Goal: Information Seeking & Learning: Compare options

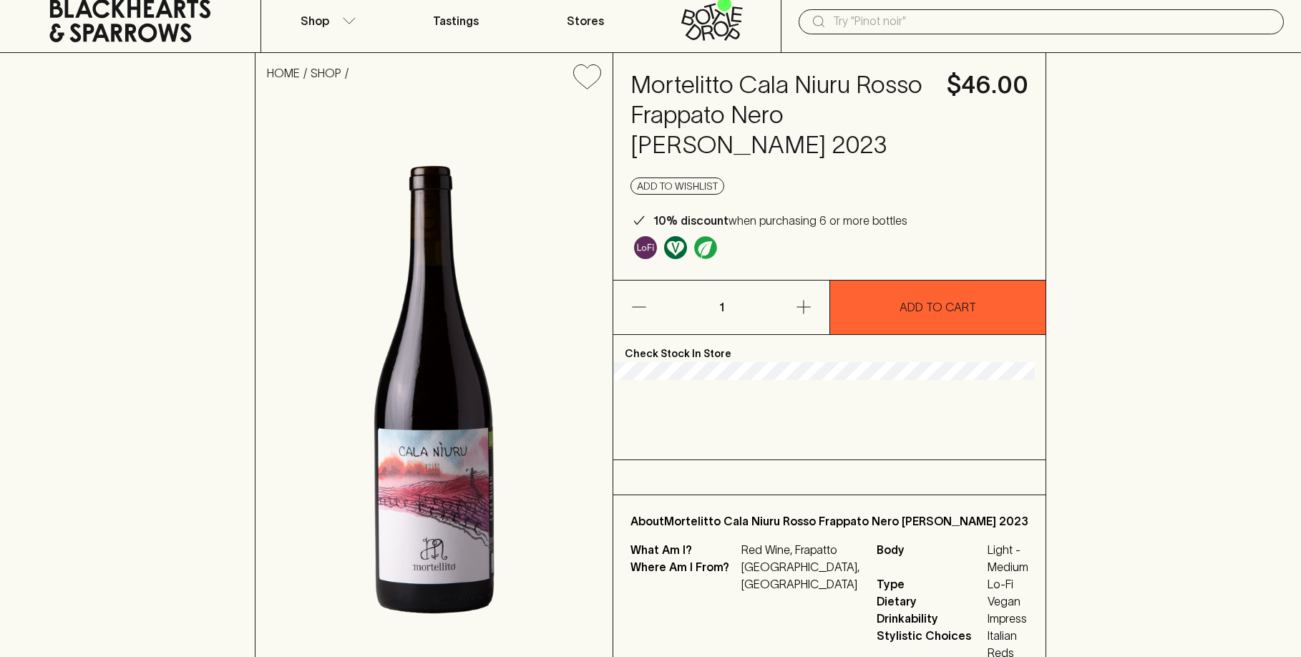
scroll to position [72, 0]
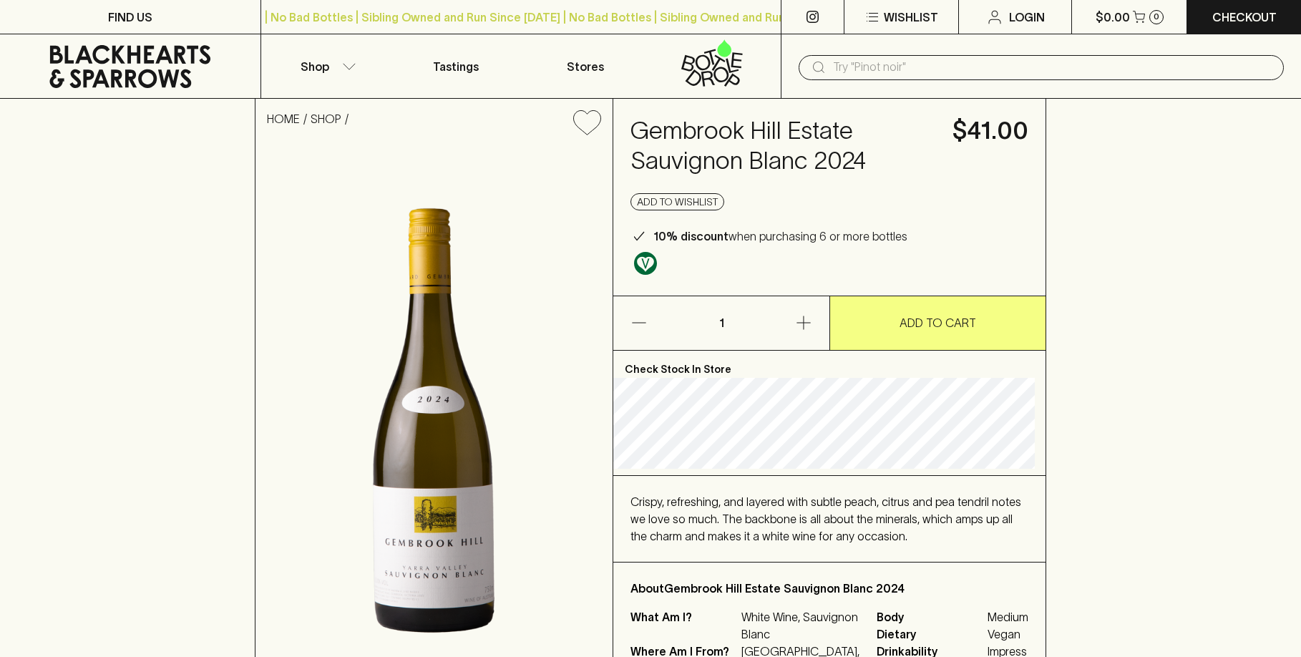
scroll to position [72, 0]
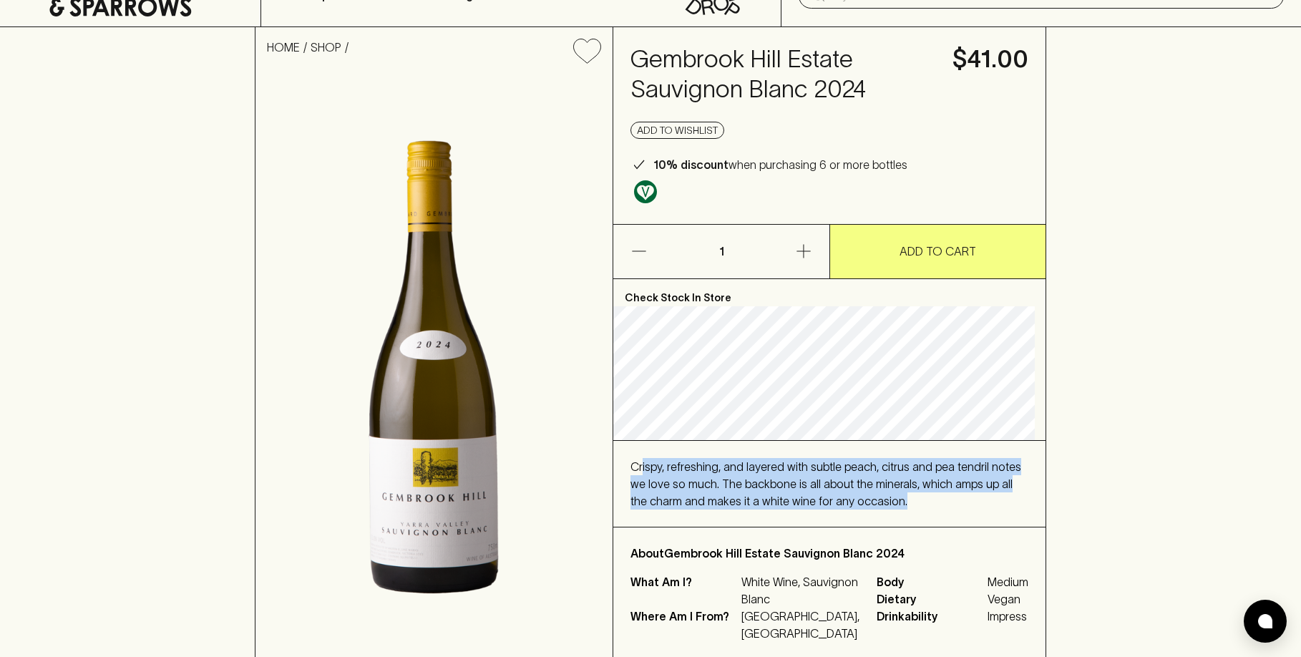
drag, startPoint x: 648, startPoint y: 445, endPoint x: 955, endPoint y: 502, distance: 313.0
click at [955, 502] on div "Crispy, refreshing, and layered with subtle peach, citrus and pea tendril notes…" at bounding box center [829, 484] width 398 height 52
click at [955, 505] on div "Crispy, refreshing, and layered with subtle peach, citrus and pea tendril notes…" at bounding box center [829, 484] width 398 height 52
click at [739, 471] on span "Crispy, refreshing, and layered with subtle peach, citrus and pea tendril notes…" at bounding box center [825, 483] width 391 height 47
drag, startPoint x: 746, startPoint y: 482, endPoint x: 927, endPoint y: 499, distance: 182.6
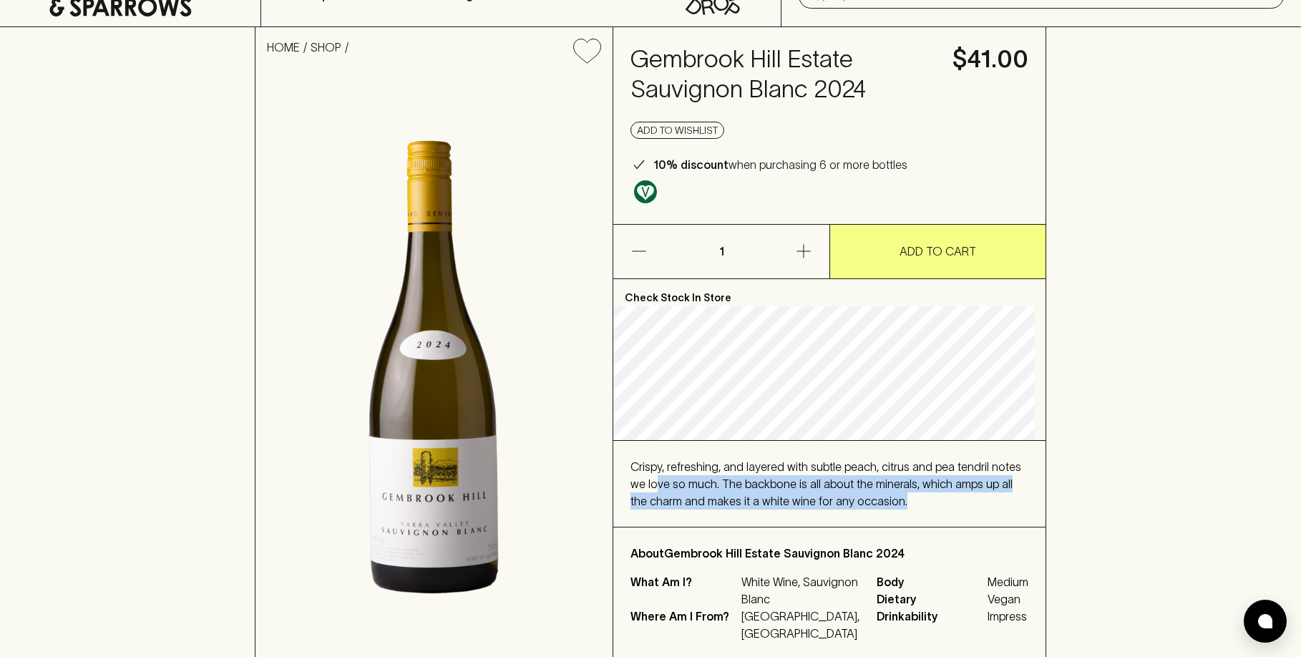
click at [927, 499] on div "Crispy, refreshing, and layered with subtle peach, citrus and pea tendril notes…" at bounding box center [829, 484] width 398 height 52
click at [928, 500] on div "Crispy, refreshing, and layered with subtle peach, citrus and pea tendril notes…" at bounding box center [829, 484] width 398 height 52
drag, startPoint x: 912, startPoint y: 504, endPoint x: 631, endPoint y: 465, distance: 283.9
click at [631, 465] on div "Crispy, refreshing, and layered with subtle peach, citrus and pea tendril notes…" at bounding box center [829, 484] width 432 height 86
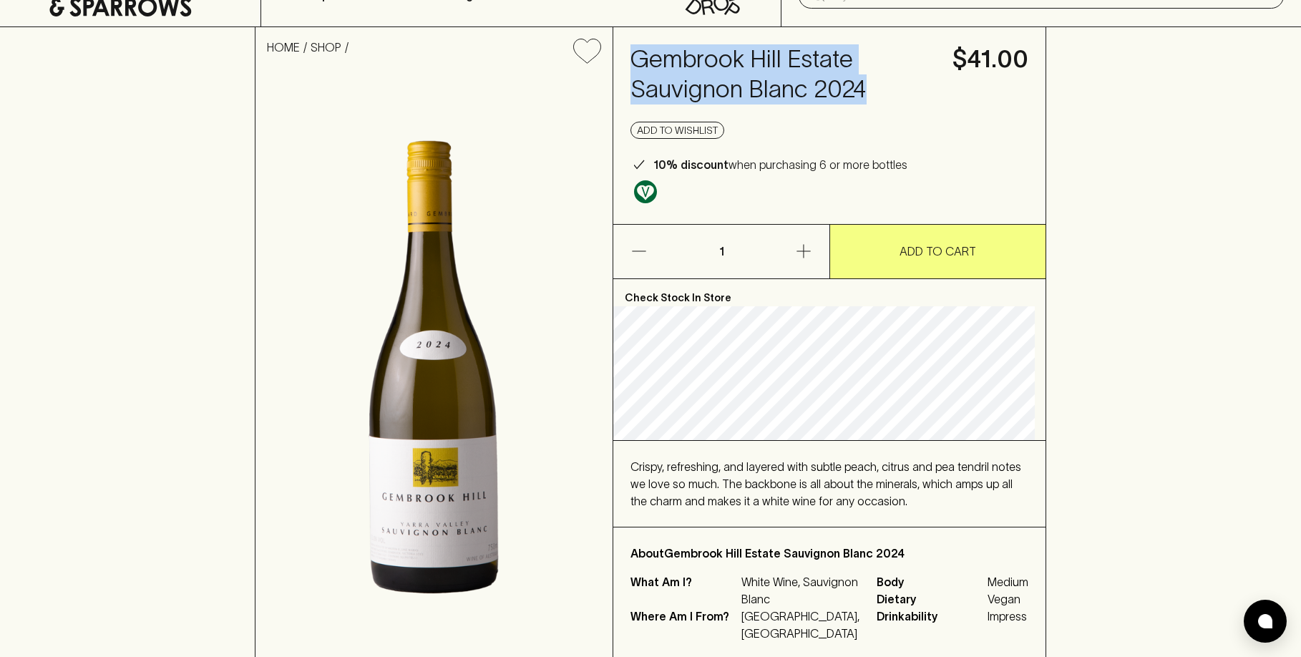
drag, startPoint x: 635, startPoint y: 57, endPoint x: 885, endPoint y: 97, distance: 253.8
click at [885, 97] on div "Gembrook Hill Estate Sauvignon Blanc 2024 $41.00 Add to wishlist 10% discount w…" at bounding box center [829, 125] width 432 height 197
copy h4 "Gembrook Hill Estate Sauvignon Blanc 2024"
click at [651, 47] on h4 "Gembrook Hill Estate Sauvignon Blanc 2024" at bounding box center [782, 74] width 305 height 60
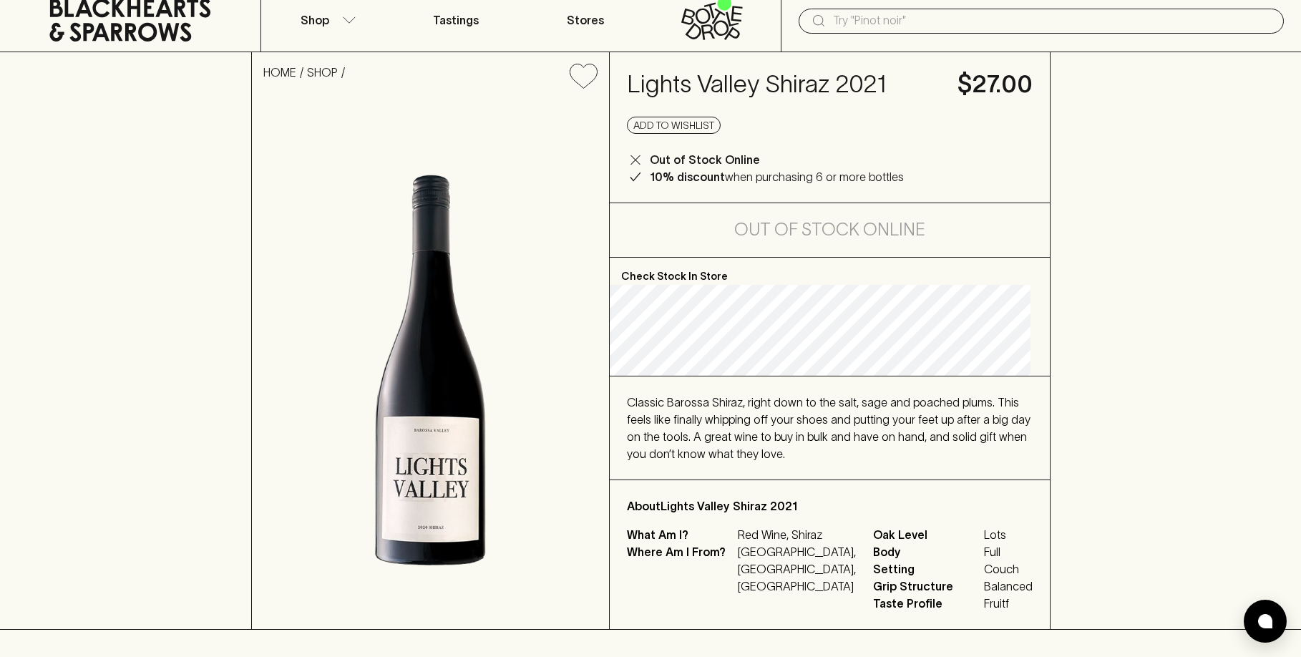
scroll to position [72, 0]
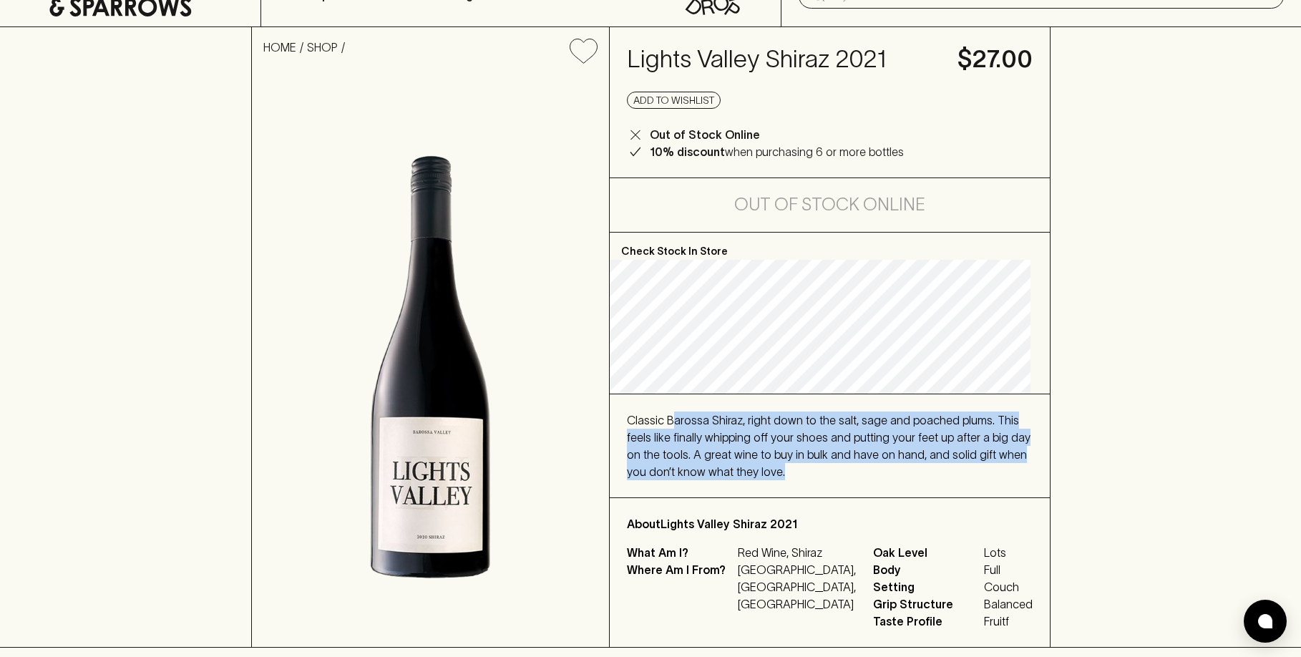
drag, startPoint x: 683, startPoint y: 423, endPoint x: 891, endPoint y: 473, distance: 214.2
click at [891, 473] on div "Classic Barossa Shiraz, right down to the salt, sage and poached plums. This fe…" at bounding box center [830, 445] width 406 height 69
drag, startPoint x: 891, startPoint y: 473, endPoint x: 664, endPoint y: 416, distance: 233.8
click at [664, 416] on div "Classic Barossa Shiraz, right down to the salt, sage and poached plums. This fe…" at bounding box center [830, 445] width 406 height 69
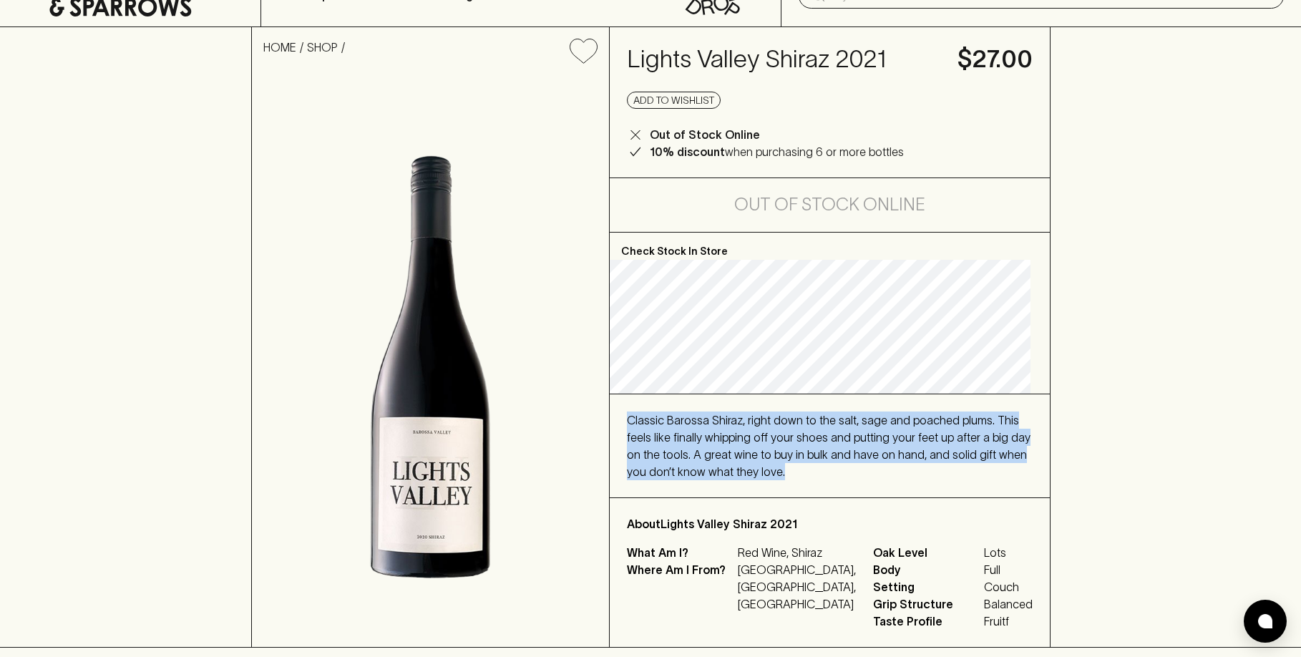
click at [664, 416] on span "Classic Barossa Shiraz, right down to the salt, sage and poached plums. This fe…" at bounding box center [829, 446] width 404 height 64
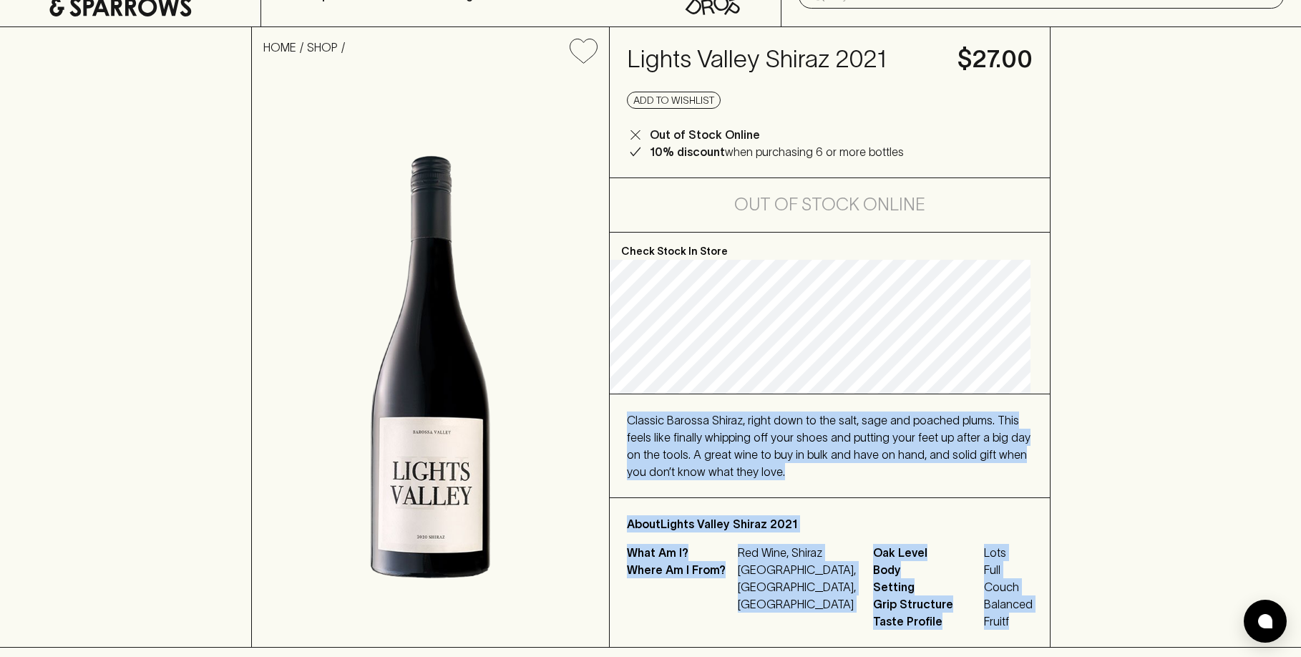
drag, startPoint x: 664, startPoint y: 416, endPoint x: 1023, endPoint y: 628, distance: 417.0
click at [1023, 628] on div "Check Stock In Store Classic Barossa Shiraz, right down to the salt, sage and p…" at bounding box center [830, 440] width 440 height 414
click at [1023, 628] on div "About Lights Valley Shiraz 2021 What Am I? Red Wine, Shiraz Where Am I From? Au…" at bounding box center [830, 572] width 440 height 149
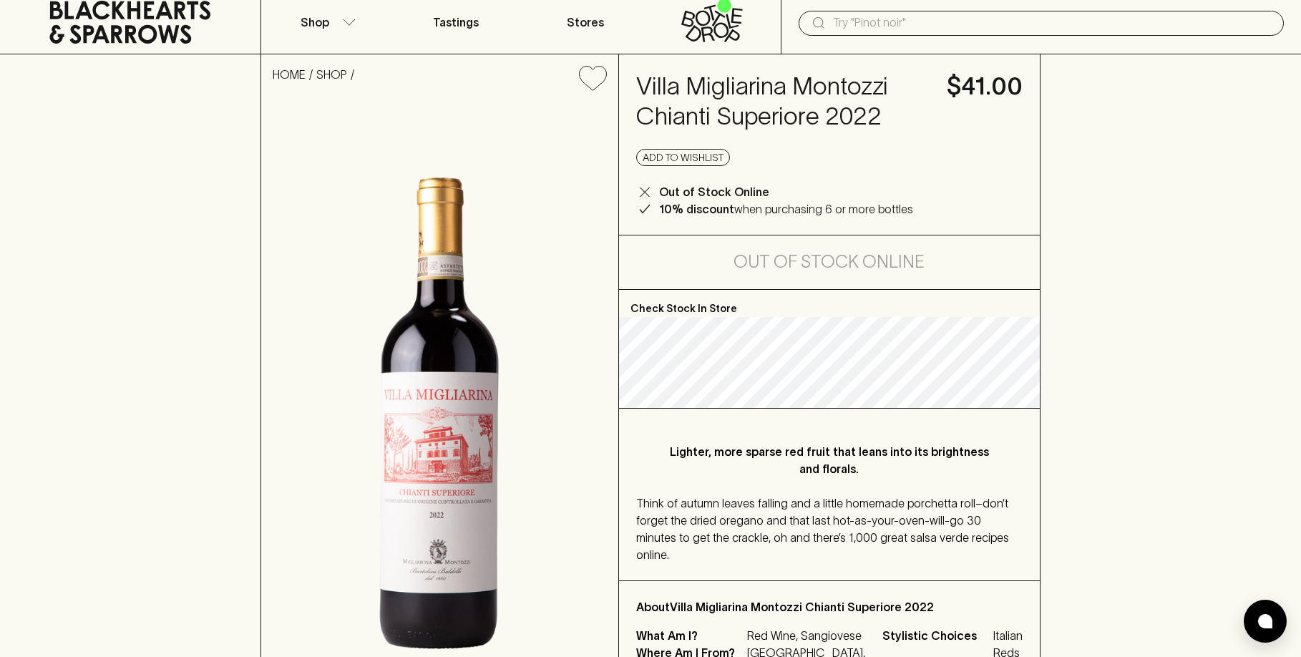
scroll to position [143, 0]
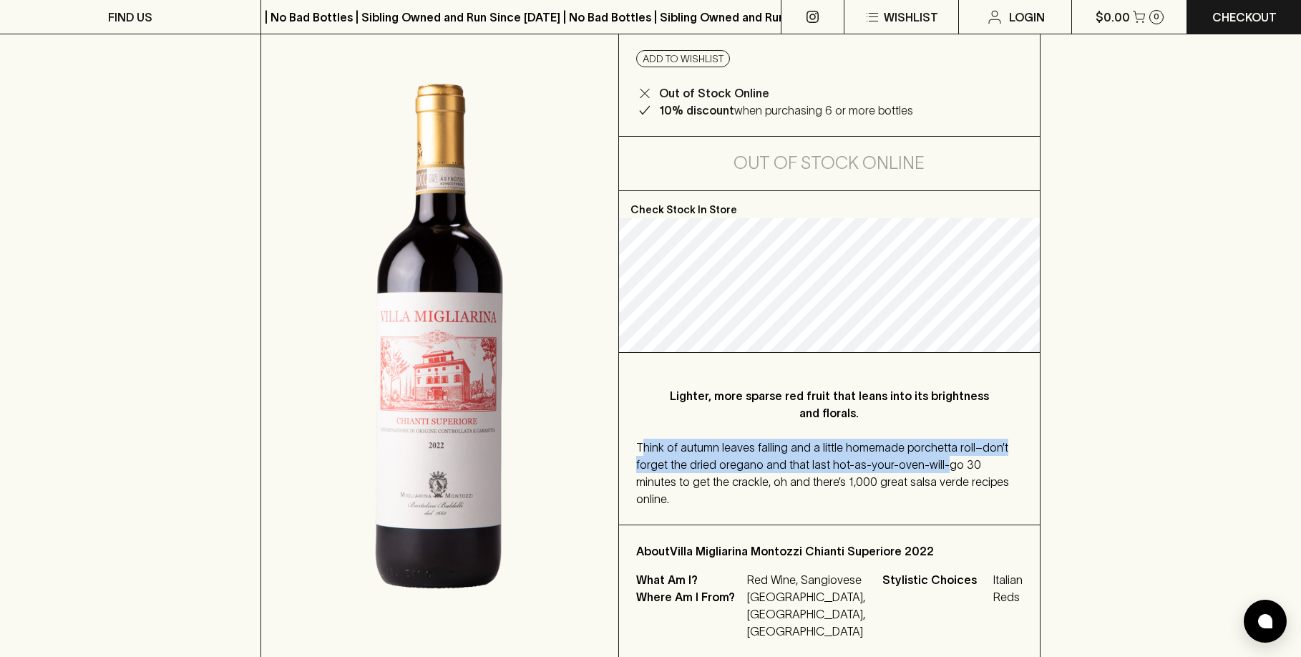
drag, startPoint x: 716, startPoint y: 453, endPoint x: 933, endPoint y: 470, distance: 217.5
click at [933, 470] on span "Think of autumn leaves falling and a little homemade porchetta roll–don’t forge…" at bounding box center [822, 473] width 373 height 64
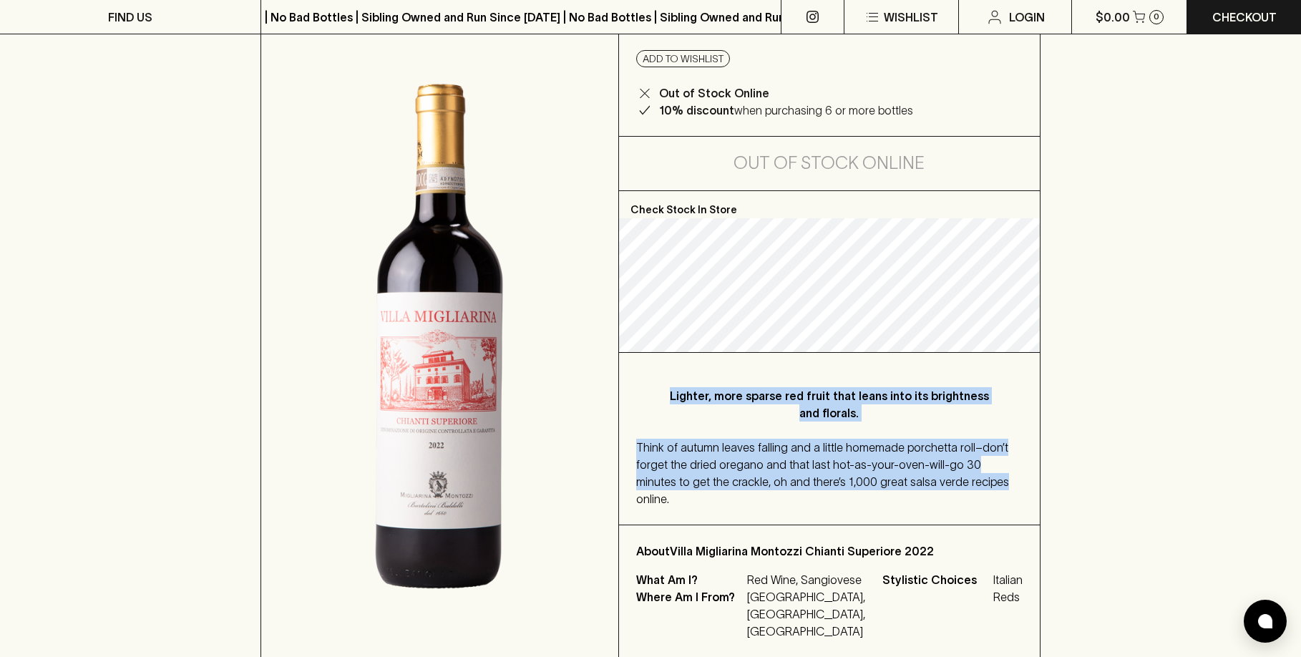
drag, startPoint x: 794, startPoint y: 456, endPoint x: 667, endPoint y: 381, distance: 146.9
click at [667, 381] on div "Lighter, more sparse red fruit that leans into its brightness and florals. Thin…" at bounding box center [829, 439] width 421 height 172
click at [666, 381] on div "Lighter, more sparse red fruit that leans into its brightness and florals. Thin…" at bounding box center [829, 439] width 421 height 172
drag, startPoint x: 666, startPoint y: 381, endPoint x: 1025, endPoint y: 488, distance: 374.0
click at [1025, 488] on div "Lighter, more sparse red fruit that leans into its brightness and florals. Thin…" at bounding box center [829, 439] width 421 height 172
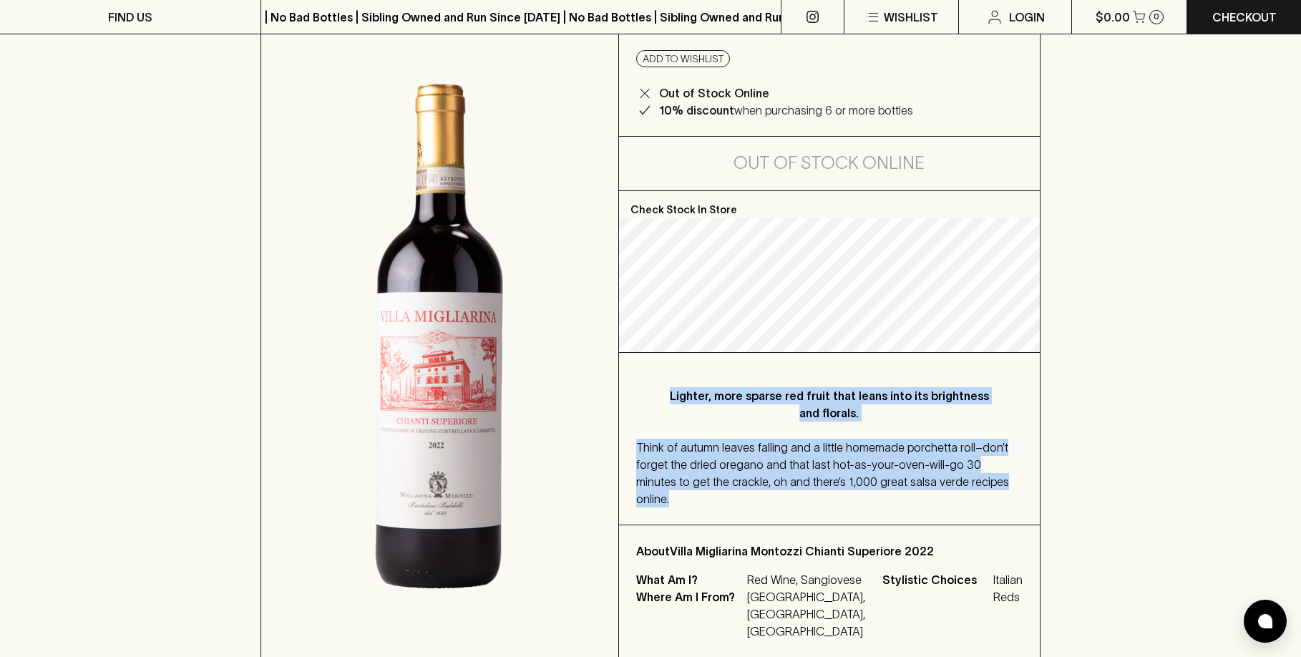
click at [1025, 488] on div "Lighter, more sparse red fruit that leans into its brightness and florals. Thin…" at bounding box center [829, 439] width 421 height 172
drag, startPoint x: 1016, startPoint y: 488, endPoint x: 703, endPoint y: 383, distance: 329.9
click at [704, 383] on div "Lighter, more sparse red fruit that leans into its brightness and florals. Thin…" at bounding box center [829, 439] width 421 height 172
click at [703, 383] on div "Lighter, more sparse red fruit that leans into its brightness and florals. Thin…" at bounding box center [829, 439] width 421 height 172
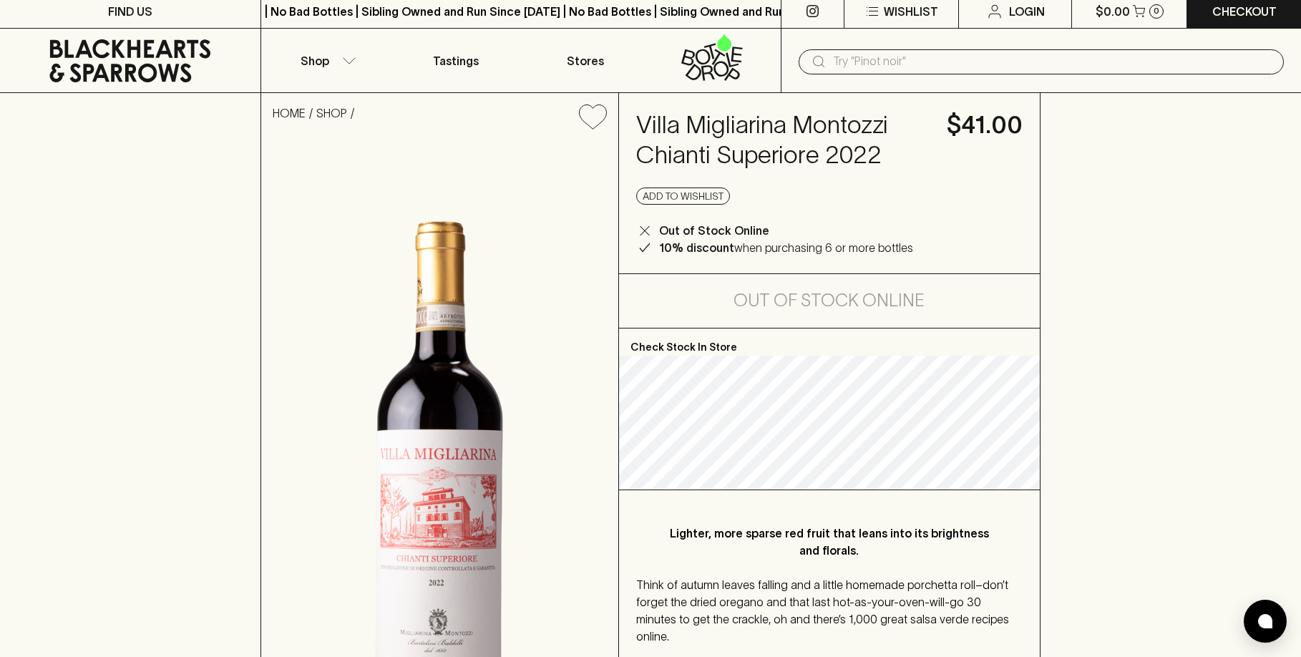
scroll to position [0, 0]
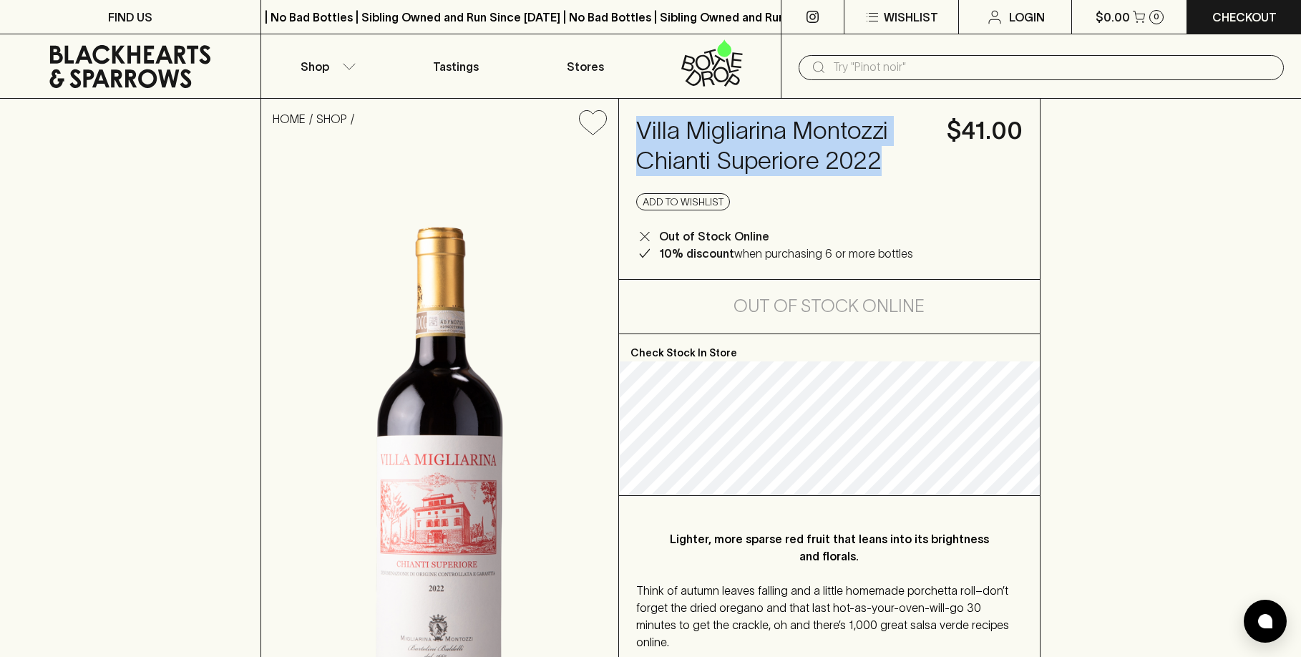
drag, startPoint x: 633, startPoint y: 131, endPoint x: 920, endPoint y: 178, distance: 291.5
click at [920, 178] on div "Villa Migliarina Montozzi Chianti Superiore 2022 $41.00 Add to wishlist Out of …" at bounding box center [829, 189] width 421 height 180
copy h4 "Villa Migliarina Montozzi Chianti Superiore 2022"
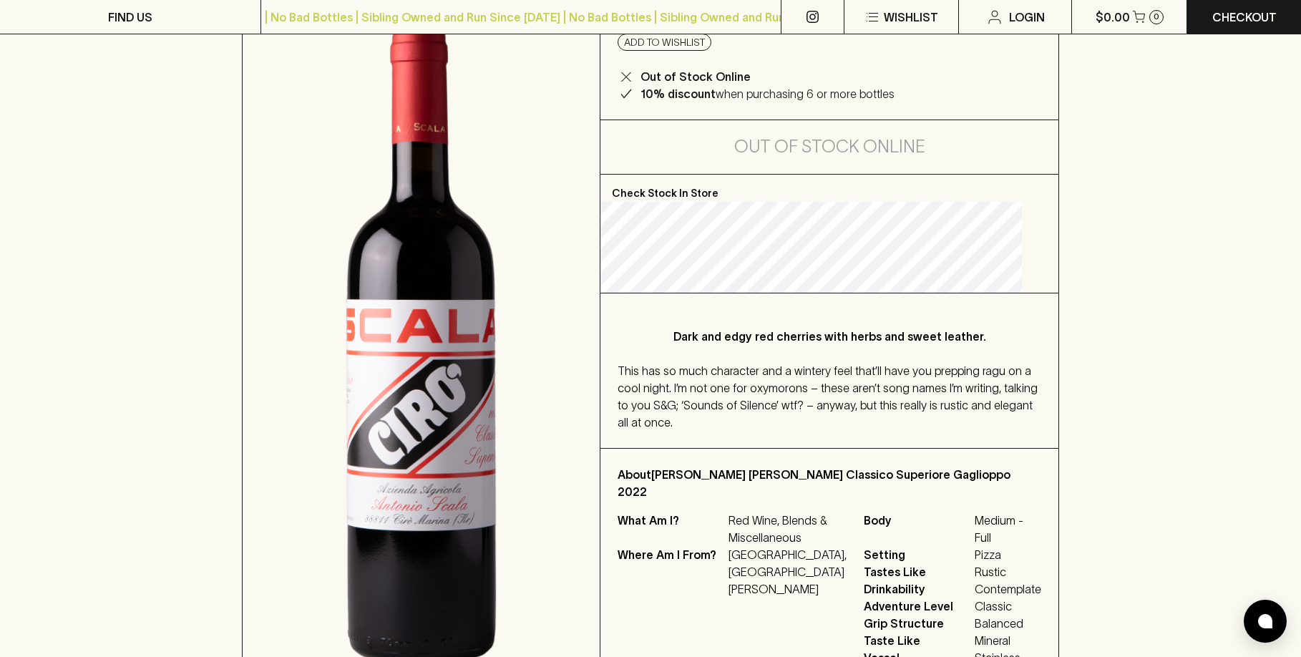
scroll to position [215, 0]
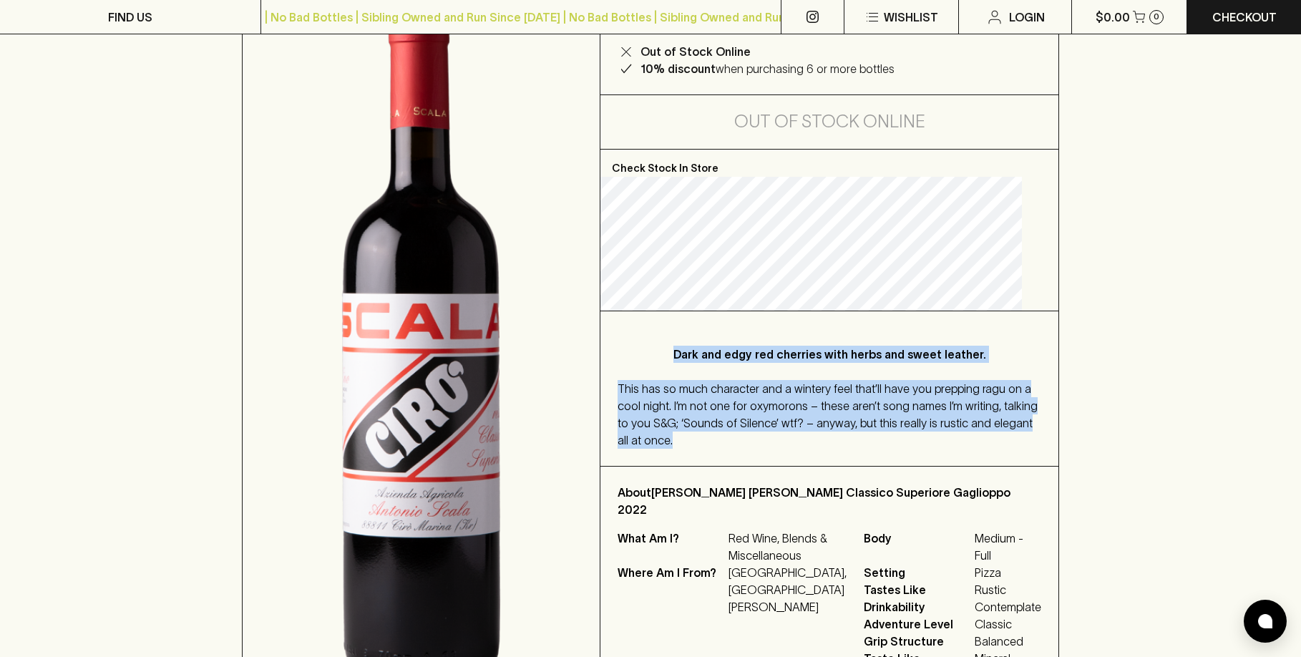
drag, startPoint x: 677, startPoint y: 299, endPoint x: 885, endPoint y: 458, distance: 261.9
click at [885, 458] on div "Dark and edgy red cherries with herbs and sweet leather. This has so much chara…" at bounding box center [829, 388] width 458 height 155
drag, startPoint x: 865, startPoint y: 449, endPoint x: 647, endPoint y: 334, distance: 246.8
click at [647, 334] on div "Dark and edgy red cherries with herbs and sweet leather. This has so much chara…" at bounding box center [829, 388] width 458 height 155
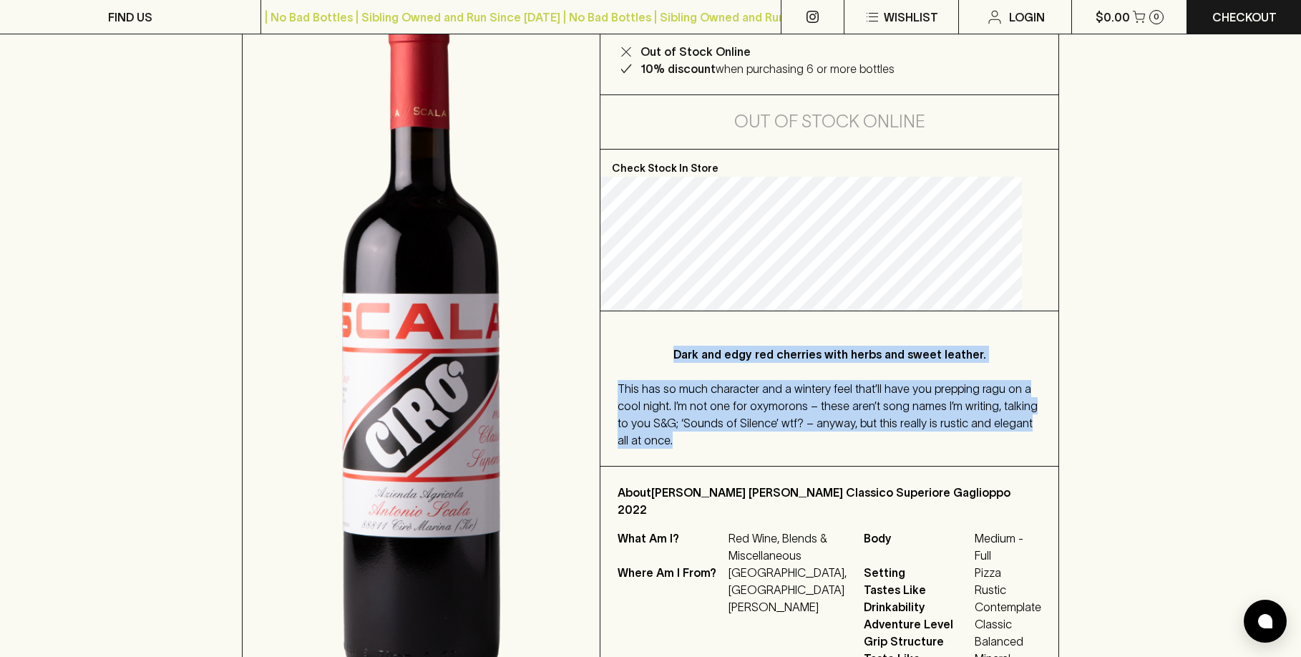
click at [647, 334] on div "Dark and edgy red cherries with herbs and sweet leather. This has so much chara…" at bounding box center [829, 388] width 458 height 155
drag, startPoint x: 660, startPoint y: 340, endPoint x: 842, endPoint y: 441, distance: 208.5
click at [842, 441] on div "Dark and edgy red cherries with herbs and sweet leather. This has so much chara…" at bounding box center [829, 388] width 458 height 155
click at [842, 443] on div "This has so much character and a wintery feel that’ll have you prepping ragu on…" at bounding box center [830, 414] width 424 height 69
drag, startPoint x: 834, startPoint y: 440, endPoint x: 648, endPoint y: 339, distance: 211.7
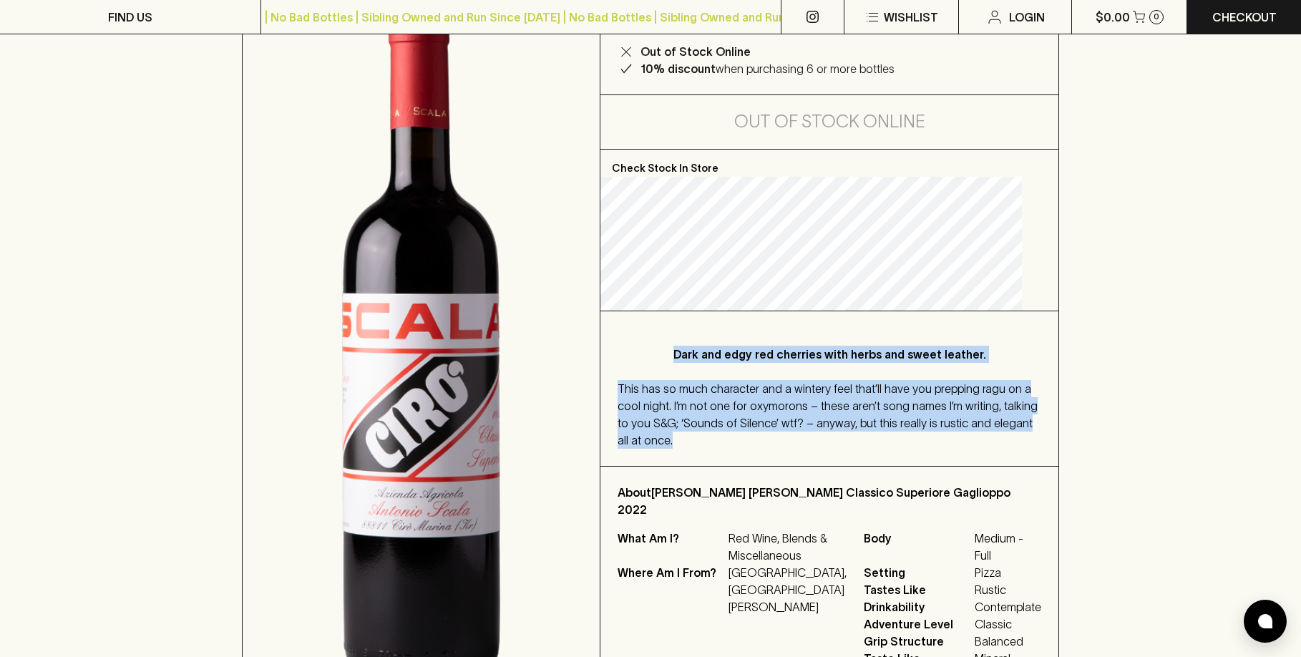
click at [648, 339] on div "Dark and edgy red cherries with herbs and sweet leather. This has so much chara…" at bounding box center [829, 388] width 458 height 155
drag, startPoint x: 691, startPoint y: 365, endPoint x: 815, endPoint y: 447, distance: 148.9
click at [815, 447] on div "Dark and edgy red cherries with herbs and sweet leather. This has so much chara…" at bounding box center [829, 388] width 458 height 155
click at [815, 447] on div "This has so much character and a wintery feel that’ll have you prepping ragu on…" at bounding box center [830, 414] width 424 height 69
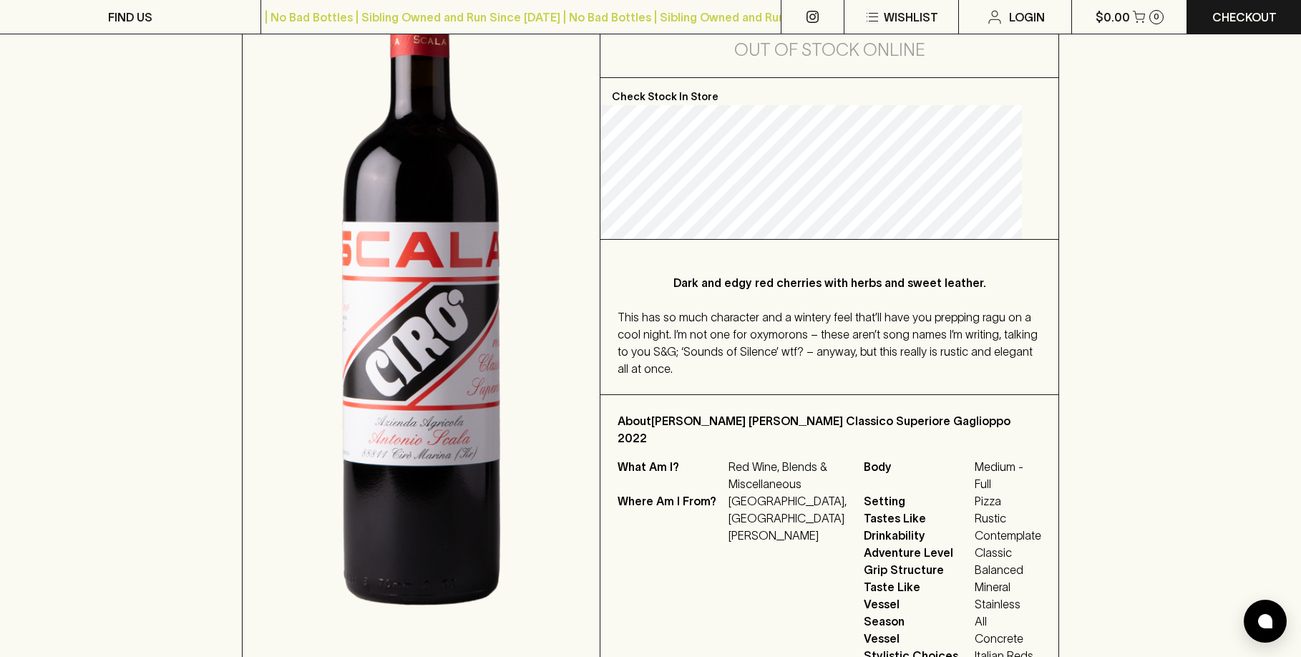
scroll to position [0, 0]
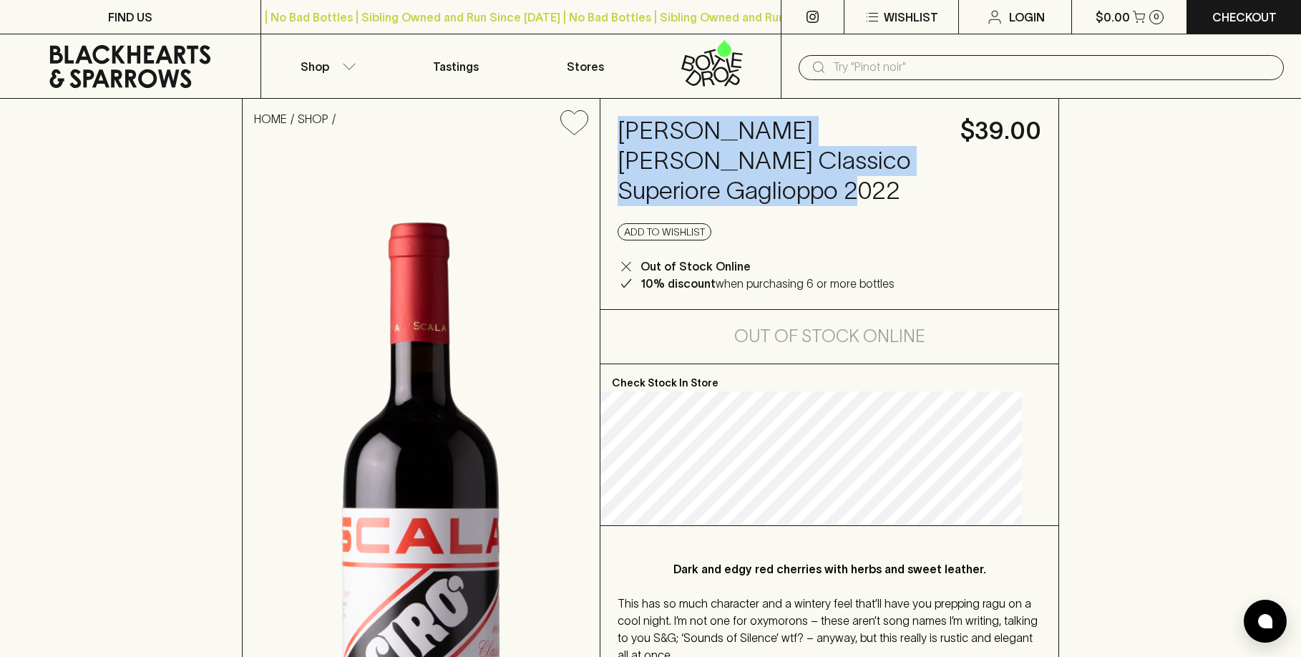
drag, startPoint x: 720, startPoint y: 139, endPoint x: 821, endPoint y: 188, distance: 112.3
click at [821, 188] on h4 "Antonio Scala Ciro Rosso Classico Superiore Gaglioppo 2022" at bounding box center [781, 161] width 326 height 90
copy h4 "Antonio Scala Ciro Rosso Classico Superiore Gaglioppo 2022"
